Goal: Check status: Check status

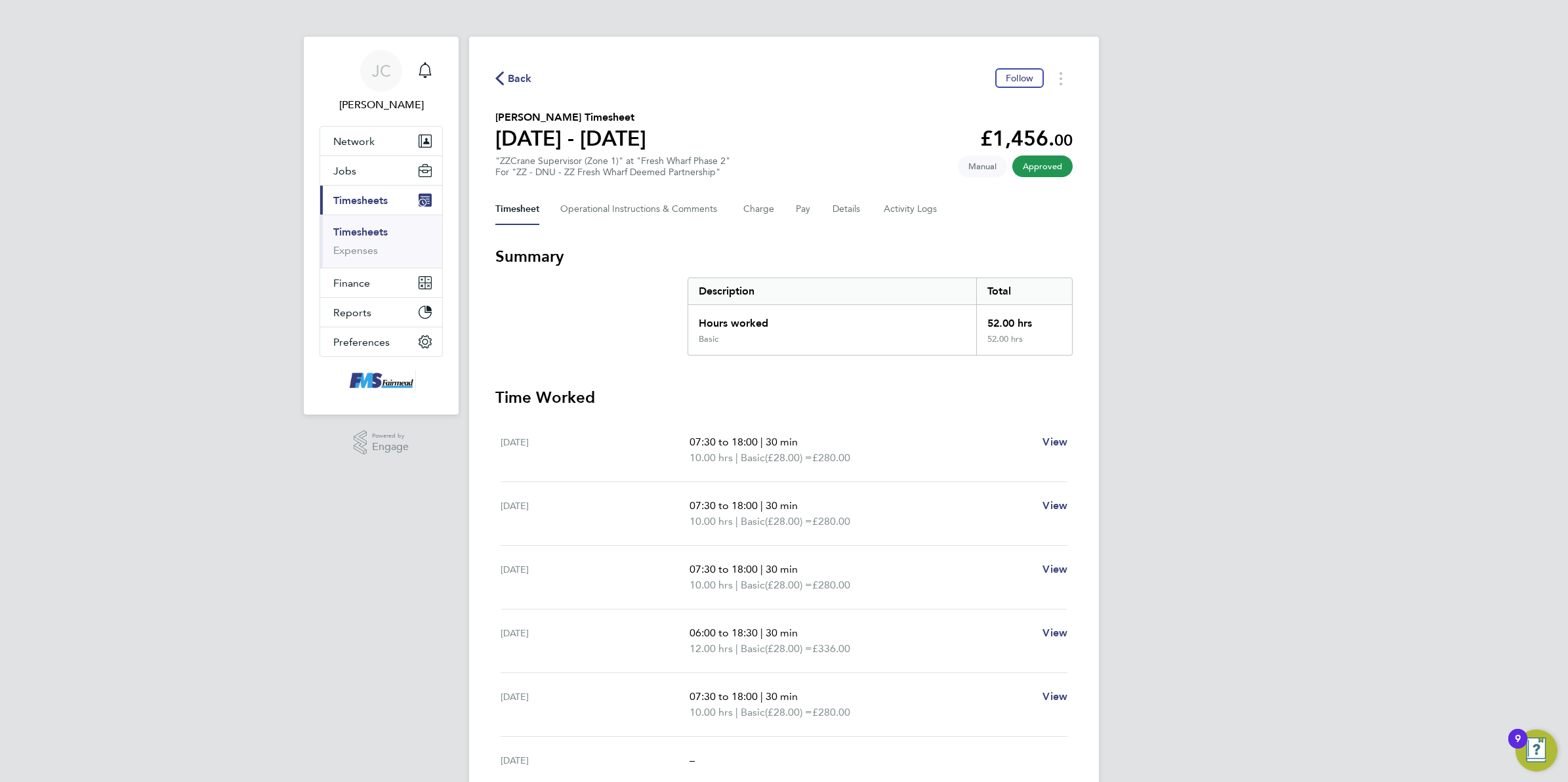
click at [503, 74] on icon "button" at bounding box center [499, 79] width 8 height 14
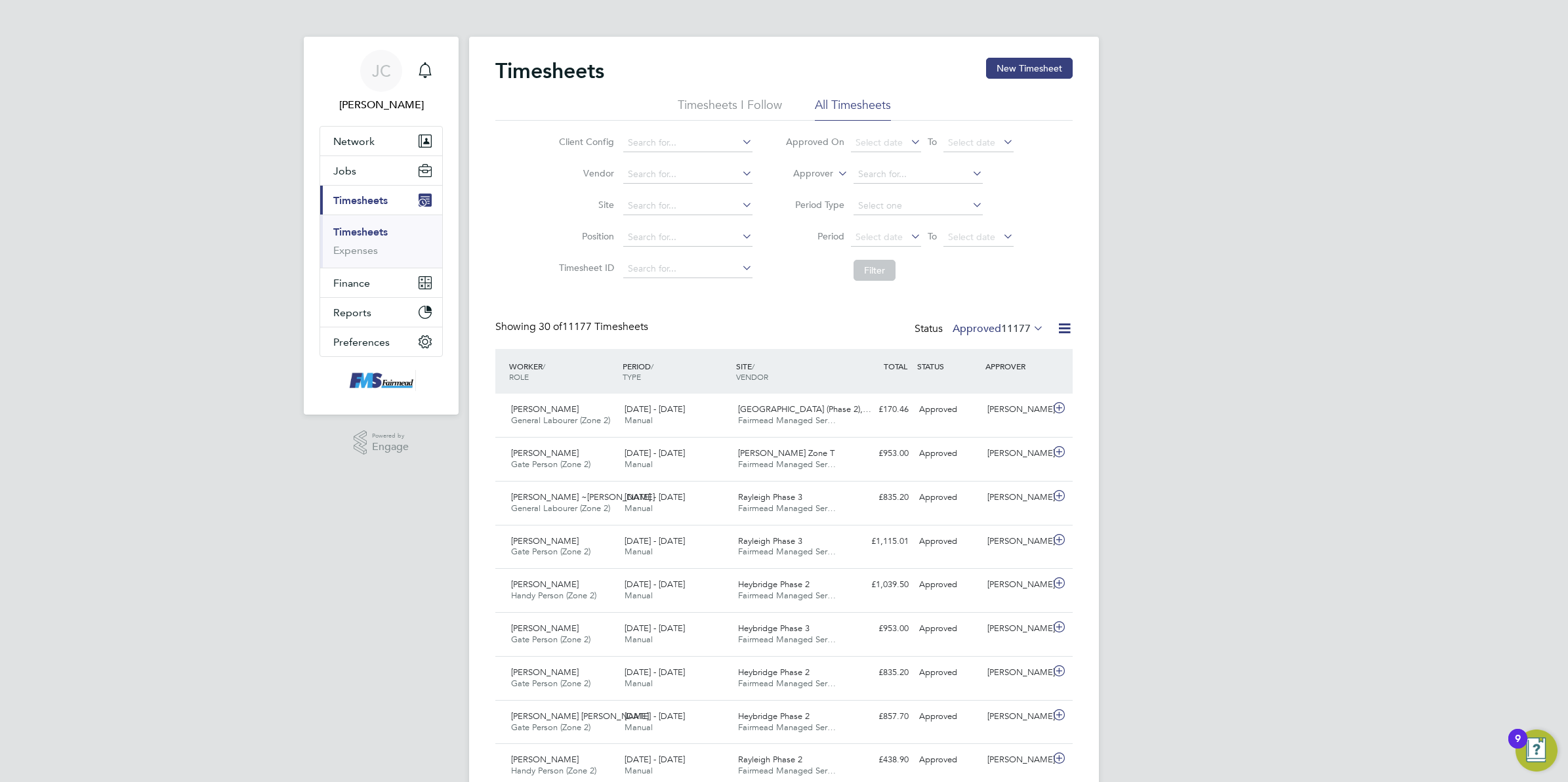
click at [908, 236] on icon at bounding box center [908, 236] width 0 height 18
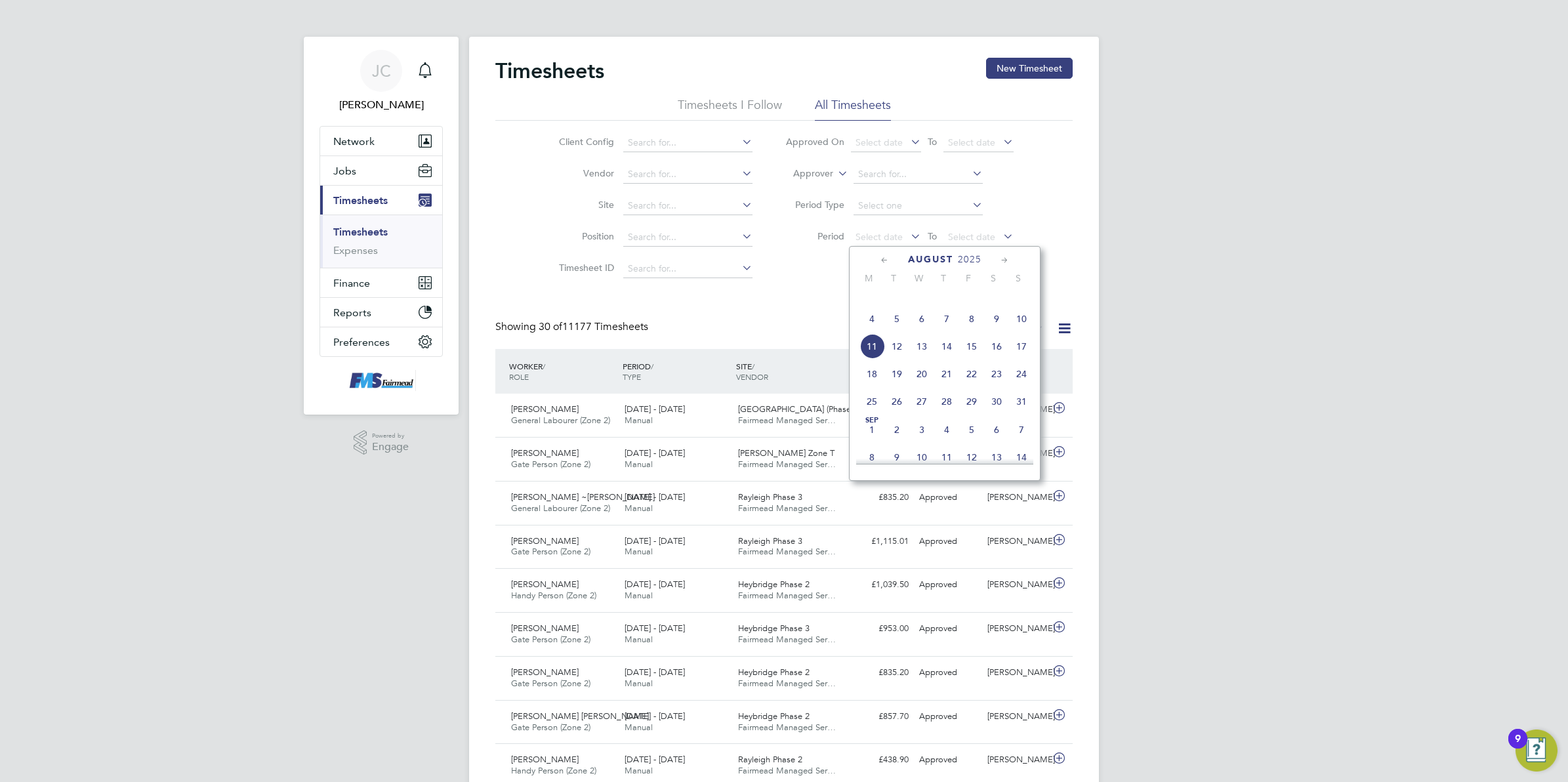
click at [877, 332] on span "4" at bounding box center [872, 318] width 25 height 25
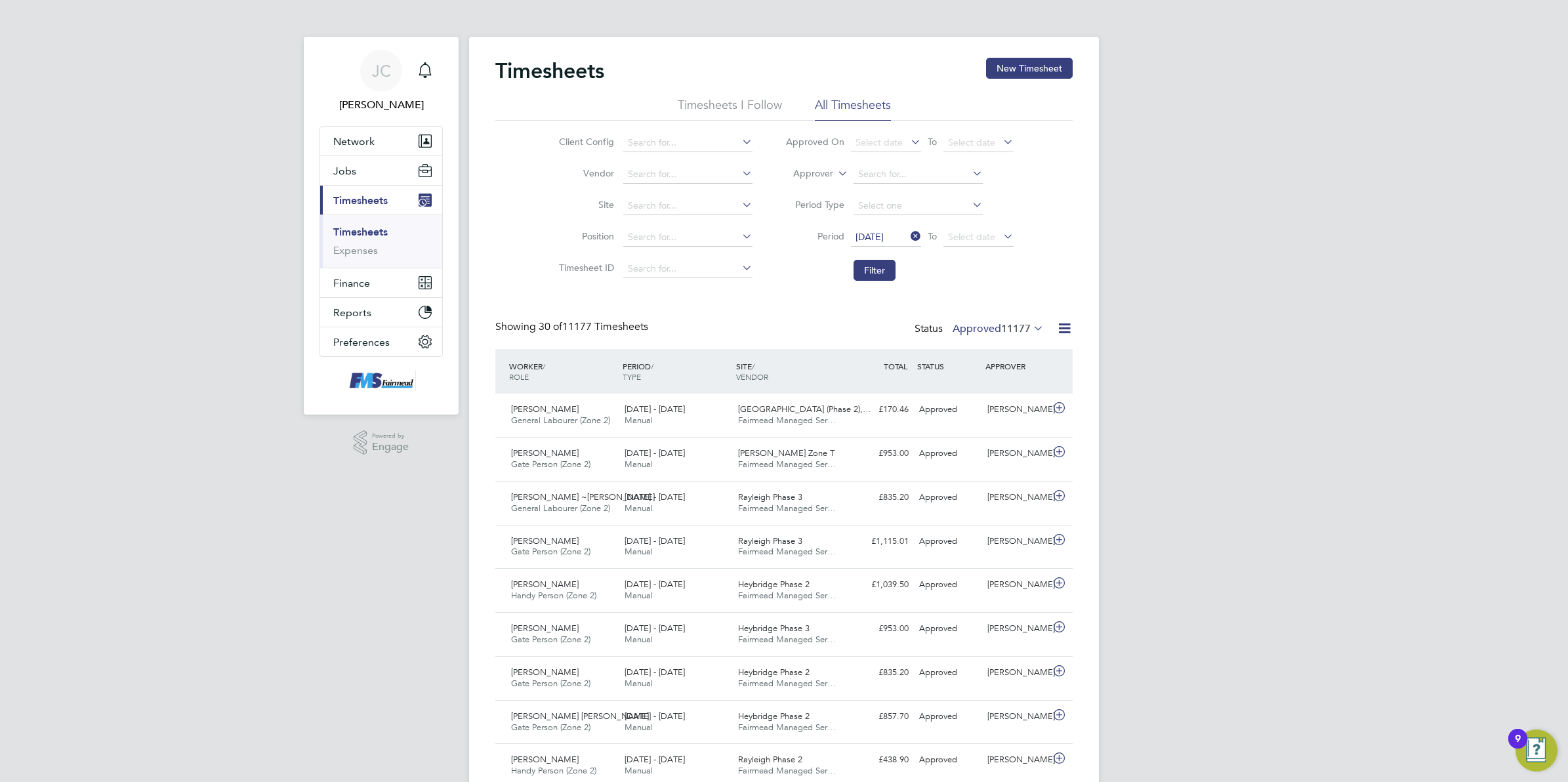
click at [965, 224] on li "Period [DATE] To Select date" at bounding box center [900, 237] width 261 height 32
click at [979, 235] on span "Select date" at bounding box center [972, 237] width 47 height 12
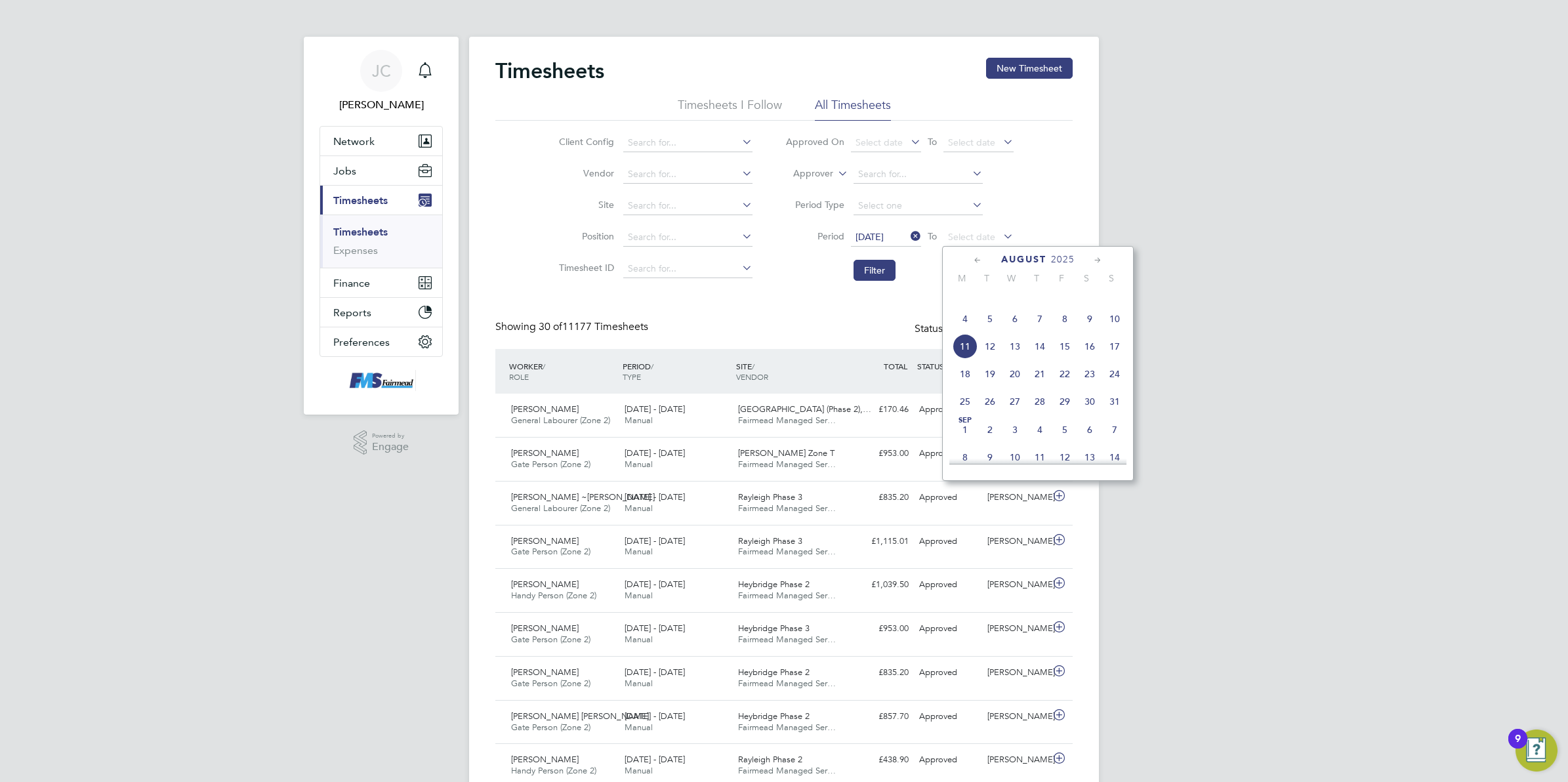
click at [1113, 332] on span "10" at bounding box center [1114, 318] width 25 height 25
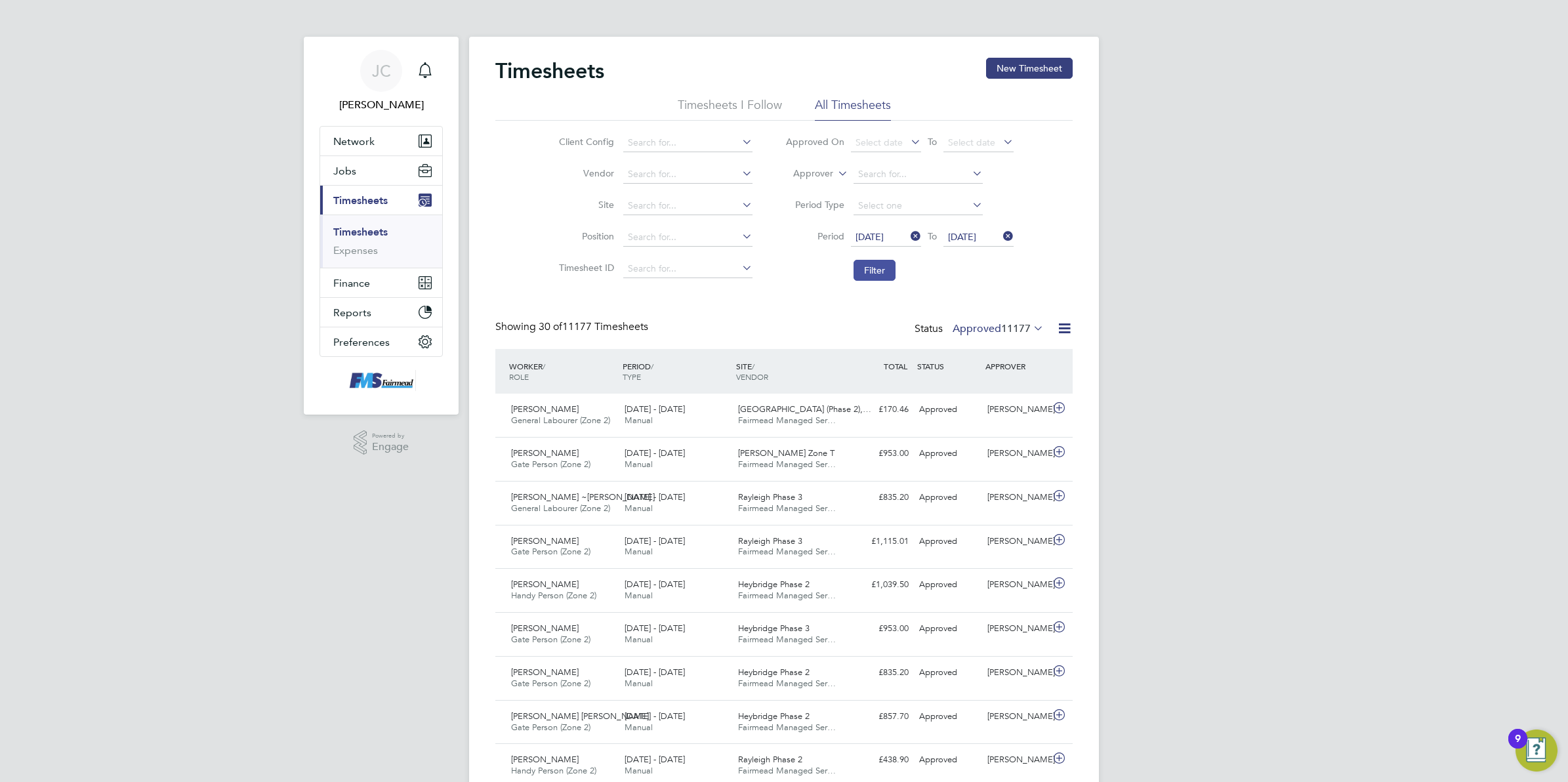
click at [857, 266] on button "Filter" at bounding box center [875, 271] width 42 height 21
drag, startPoint x: 1170, startPoint y: 441, endPoint x: 955, endPoint y: 396, distance: 219.7
click at [1170, 441] on div "[PERSON_NAME] Notifications Applications: Network Team Members Businesses Sites…" at bounding box center [784, 511] width 1568 height 1022
click at [1019, 326] on span "13" at bounding box center [1024, 329] width 12 height 13
click at [1209, 352] on div "[PERSON_NAME] Notifications Applications: Network Team Members Businesses Sites…" at bounding box center [784, 511] width 1568 height 1022
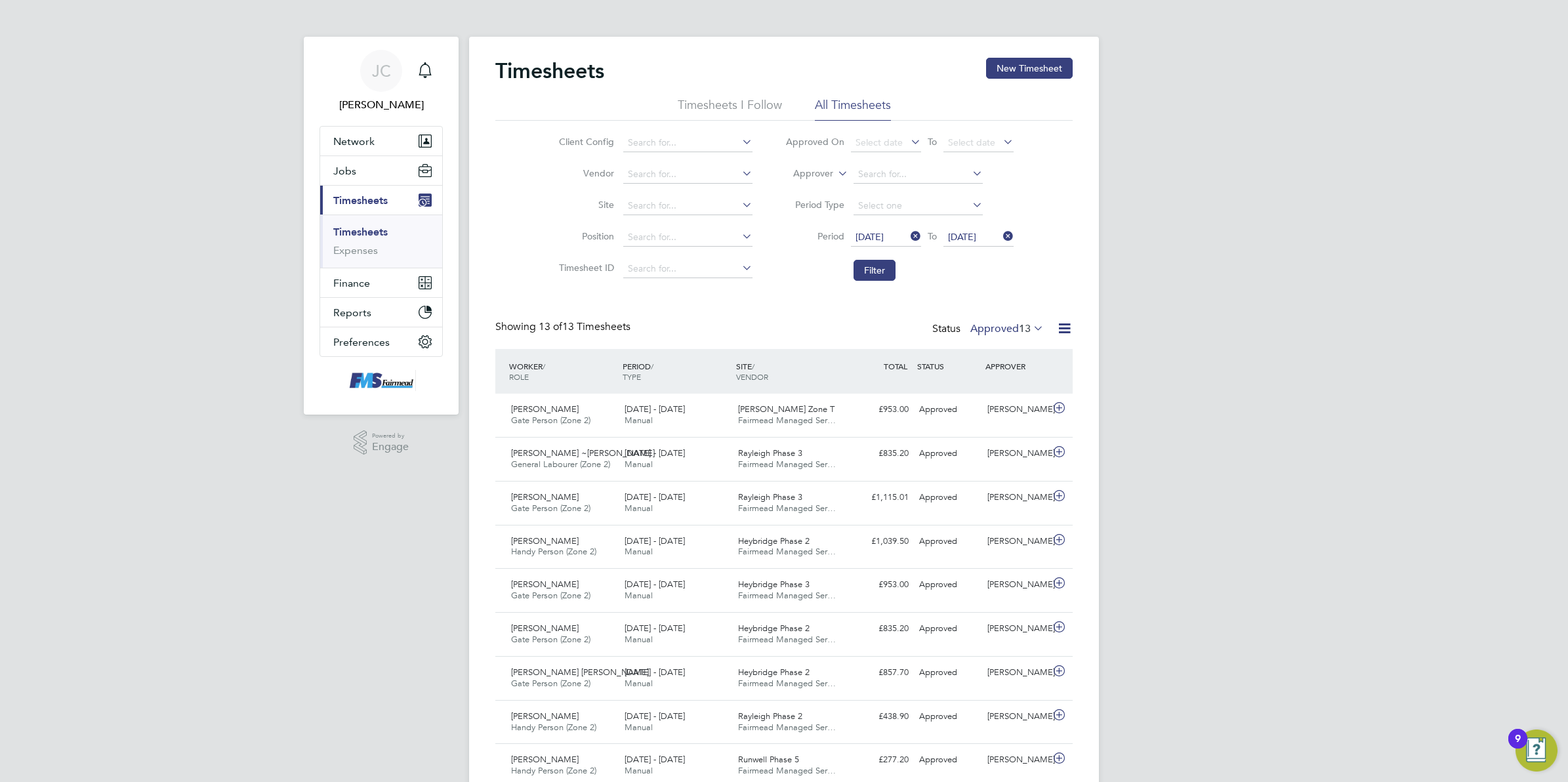
drag, startPoint x: 1251, startPoint y: 254, endPoint x: 1242, endPoint y: 254, distance: 9.0
click at [1251, 254] on div "[PERSON_NAME] Notifications Applications: Network Team Members Businesses Sites…" at bounding box center [784, 511] width 1568 height 1022
